Goal: Information Seeking & Learning: Understand process/instructions

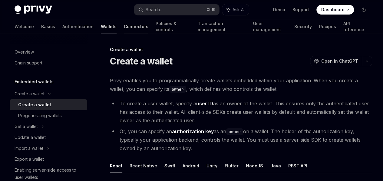
click at [124, 23] on link "Connectors" at bounding box center [136, 26] width 25 height 15
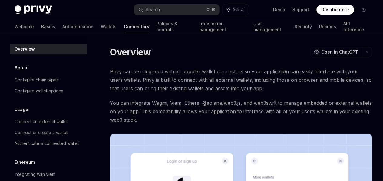
click at [124, 23] on link "Connectors" at bounding box center [136, 26] width 25 height 15
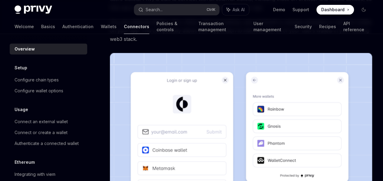
scroll to position [179, 0]
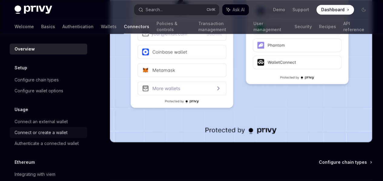
click at [66, 131] on div "Connect or create a wallet" at bounding box center [41, 132] width 53 height 7
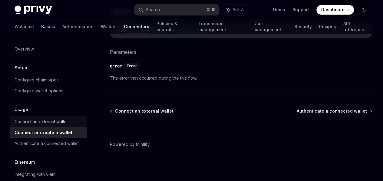
scroll to position [71, 0]
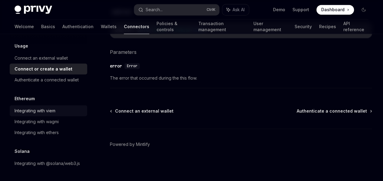
click at [55, 107] on div "Integrating with viem" at bounding box center [35, 110] width 41 height 7
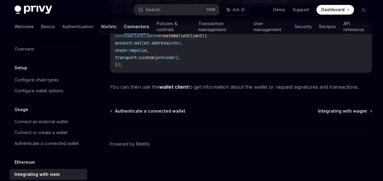
click at [101, 26] on link "Wallets" at bounding box center [109, 26] width 16 height 15
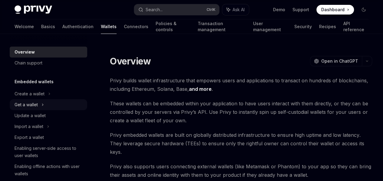
click at [41, 103] on div "Get a wallet" at bounding box center [49, 104] width 78 height 11
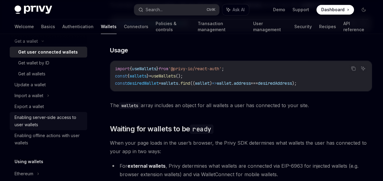
scroll to position [64, 0]
click at [53, 116] on div "Enabling server-side access to user wallets" at bounding box center [49, 121] width 69 height 15
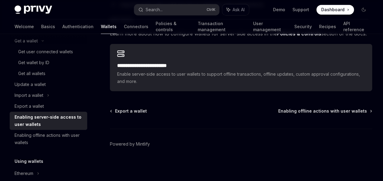
scroll to position [207, 0]
click at [50, 136] on div "Enabling offline actions with user wallets" at bounding box center [49, 139] width 69 height 15
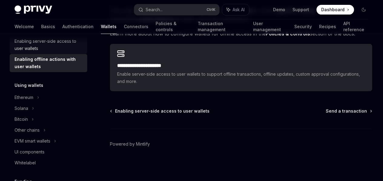
scroll to position [144, 0]
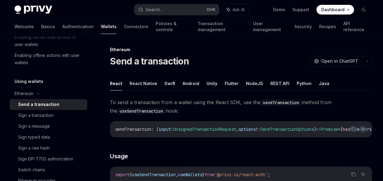
click at [46, 106] on div "Send a transaction" at bounding box center [38, 104] width 41 height 7
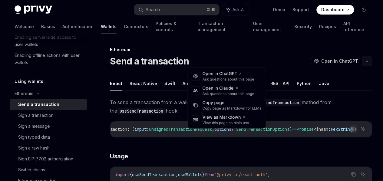
click at [363, 61] on icon "button" at bounding box center [366, 61] width 7 height 2
click at [230, 103] on div "Copy page" at bounding box center [231, 103] width 59 height 6
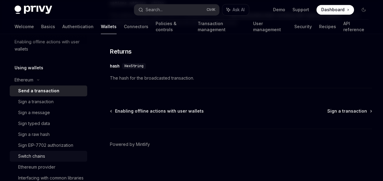
scroll to position [157, 0]
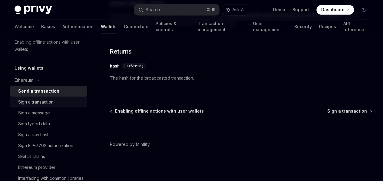
click at [50, 101] on div "Sign a transaction" at bounding box center [35, 101] width 35 height 7
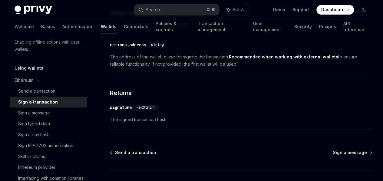
scroll to position [456, 0]
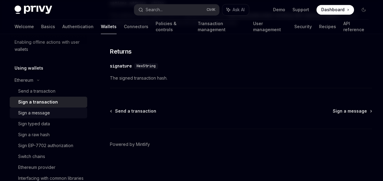
click at [51, 114] on div "Sign a message" at bounding box center [50, 112] width 65 height 7
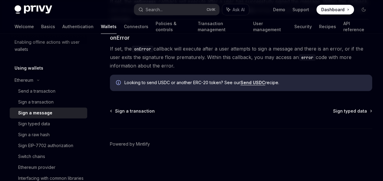
scroll to position [852, 0]
click at [62, 104] on div "Sign a transaction" at bounding box center [50, 101] width 65 height 7
type textarea "*"
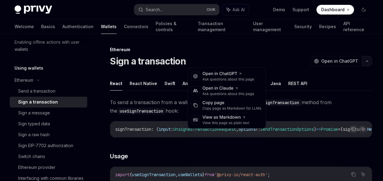
click at [362, 58] on button "button" at bounding box center [367, 61] width 10 height 10
click at [226, 106] on div "Copy page as Markdown for LLMs" at bounding box center [231, 108] width 59 height 5
